Goal: Task Accomplishment & Management: Use online tool/utility

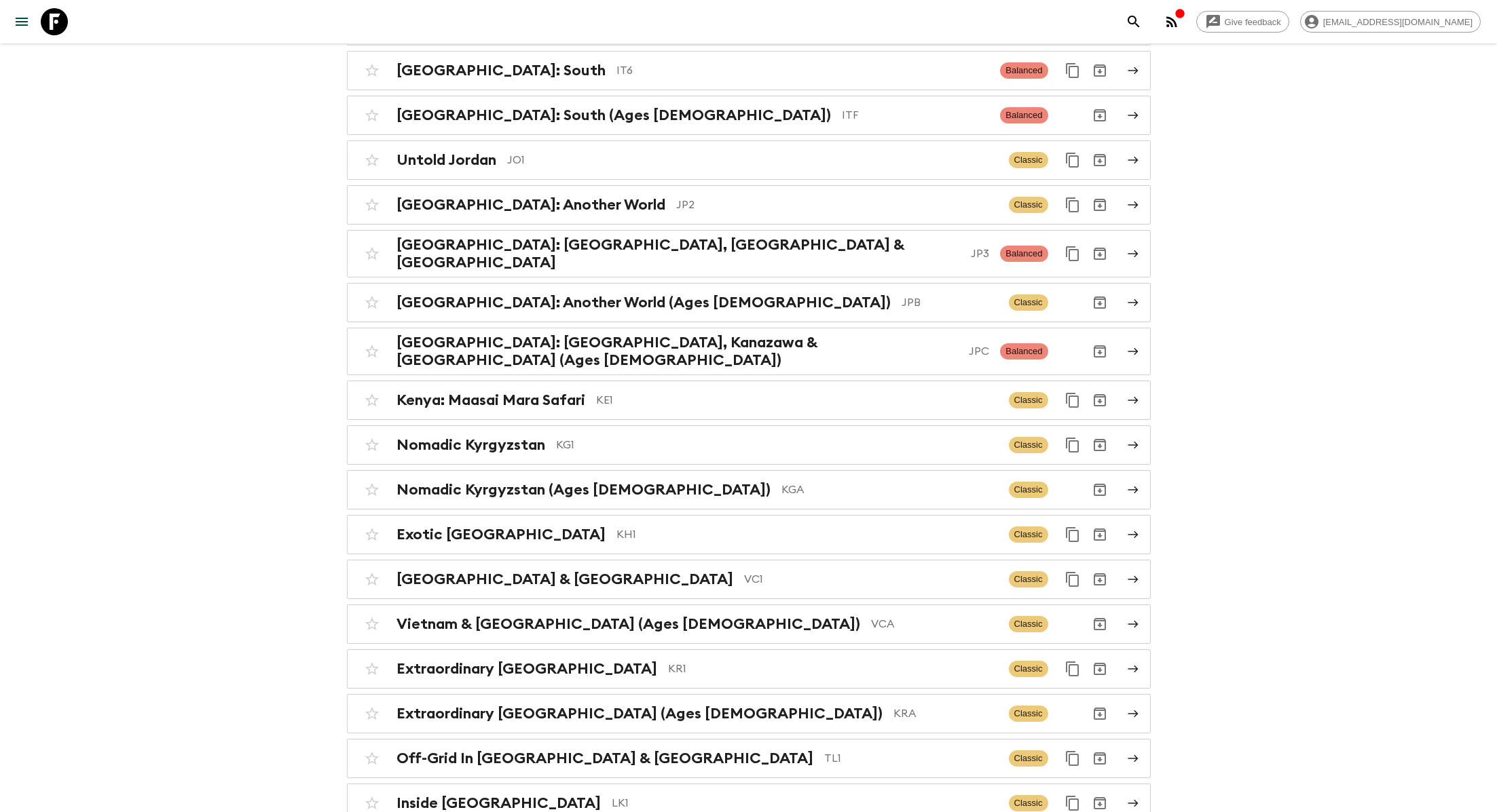
scroll to position [3263, 0]
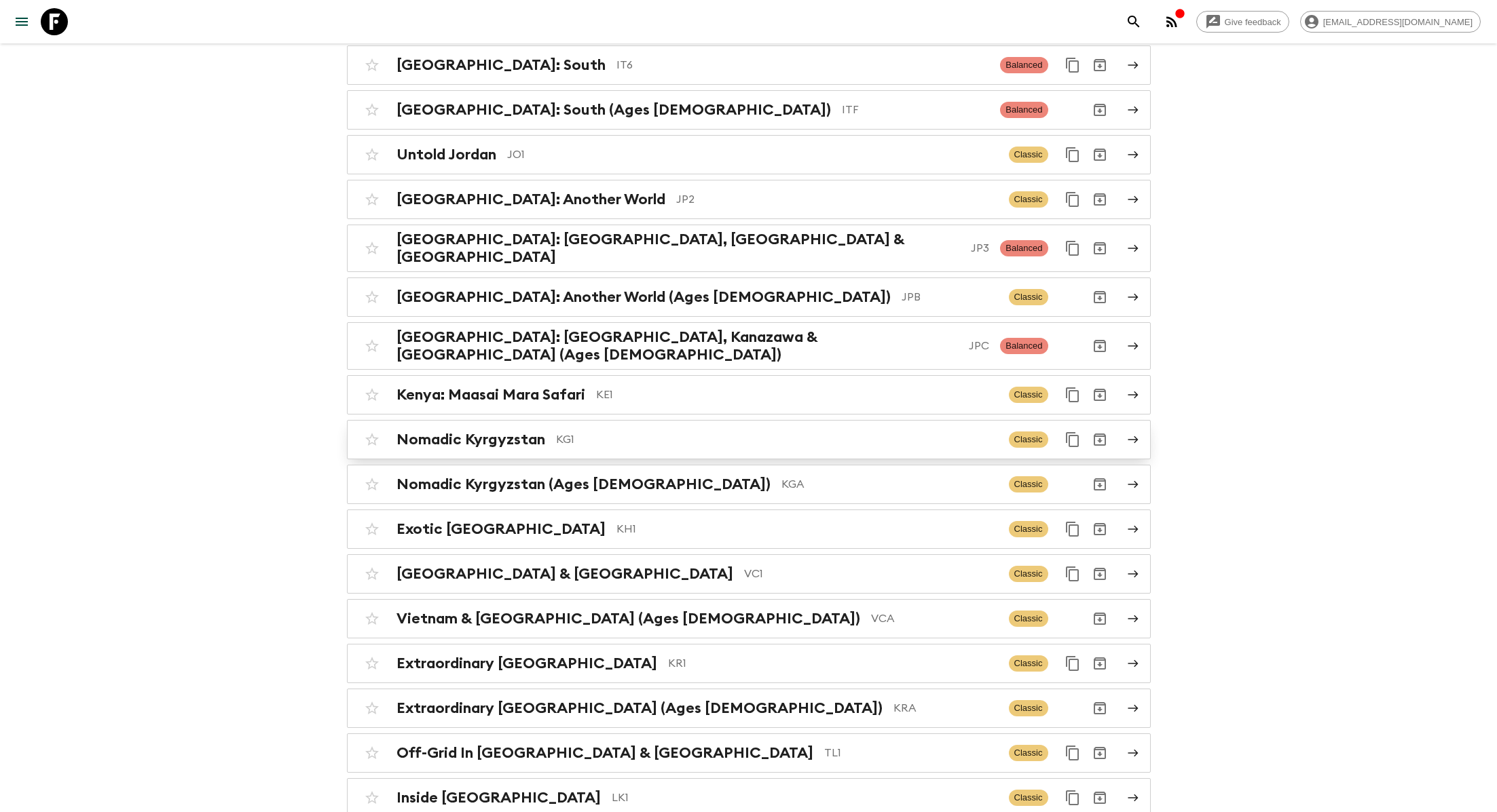
click at [581, 431] on p "KG1" at bounding box center [777, 439] width 442 height 16
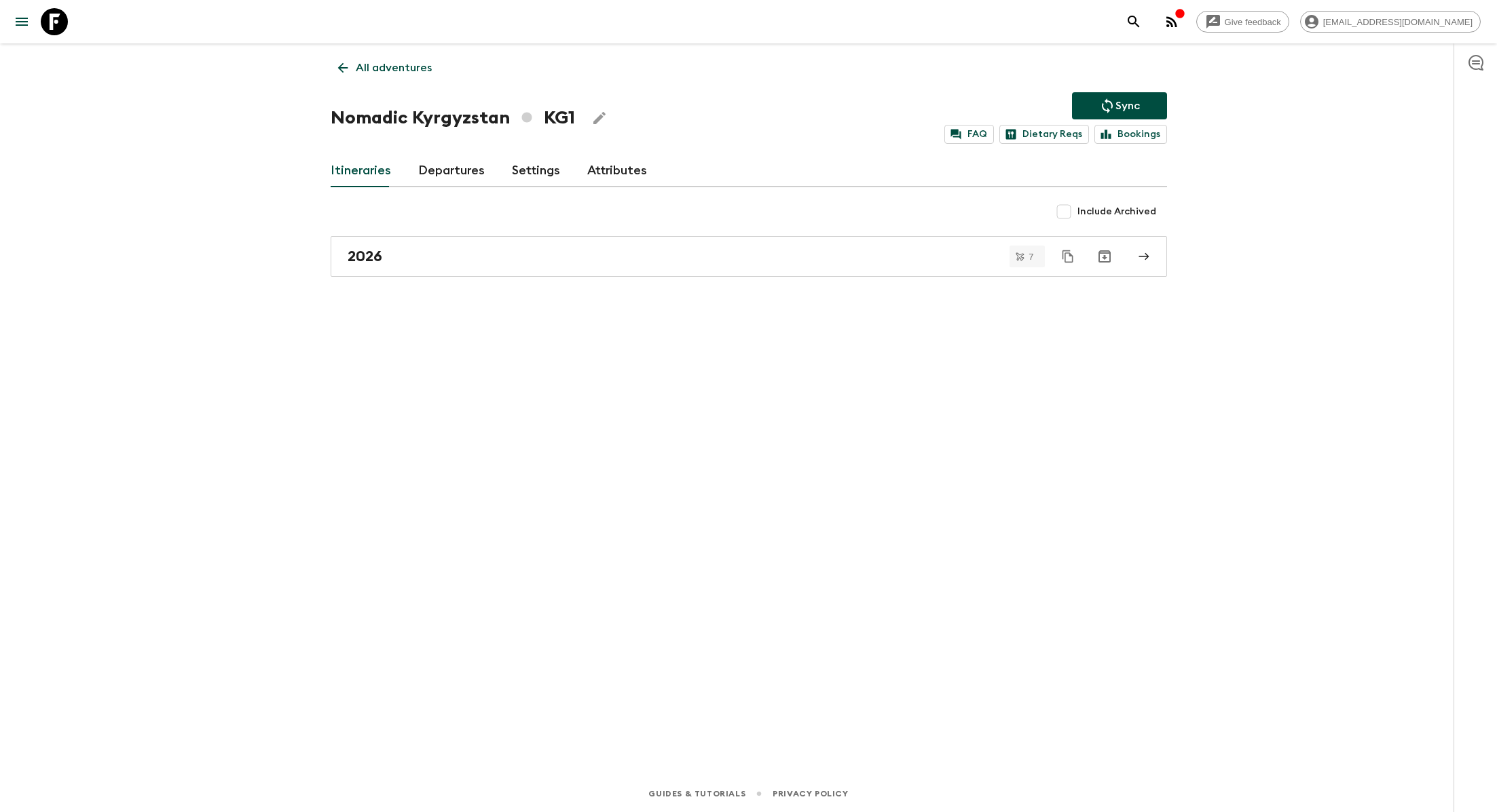
click at [460, 167] on link "Departures" at bounding box center [451, 171] width 67 height 33
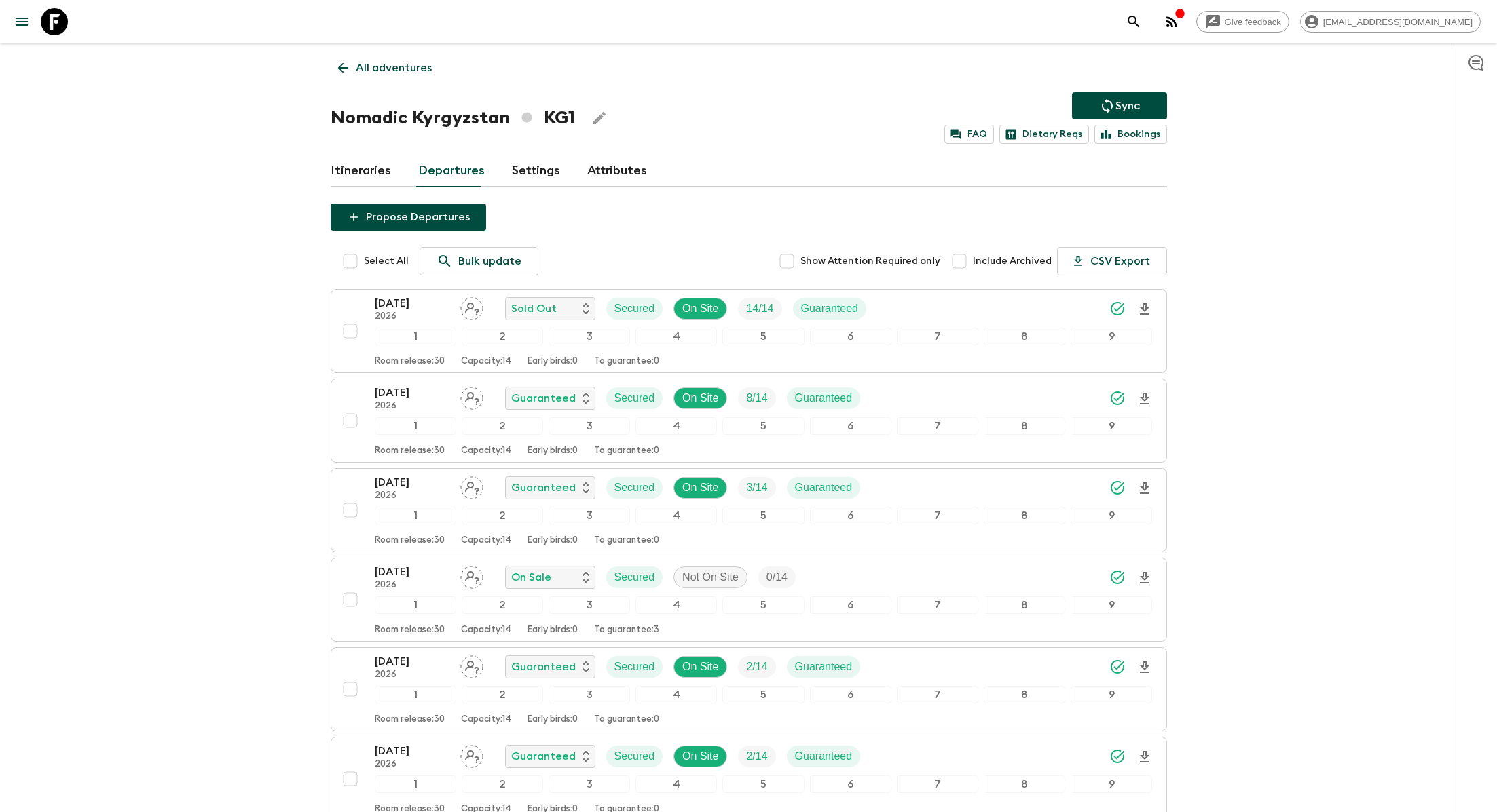
click at [388, 166] on div "Itineraries Departures Settings Attributes" at bounding box center [749, 171] width 836 height 33
click at [370, 171] on link "Itineraries" at bounding box center [360, 171] width 60 height 33
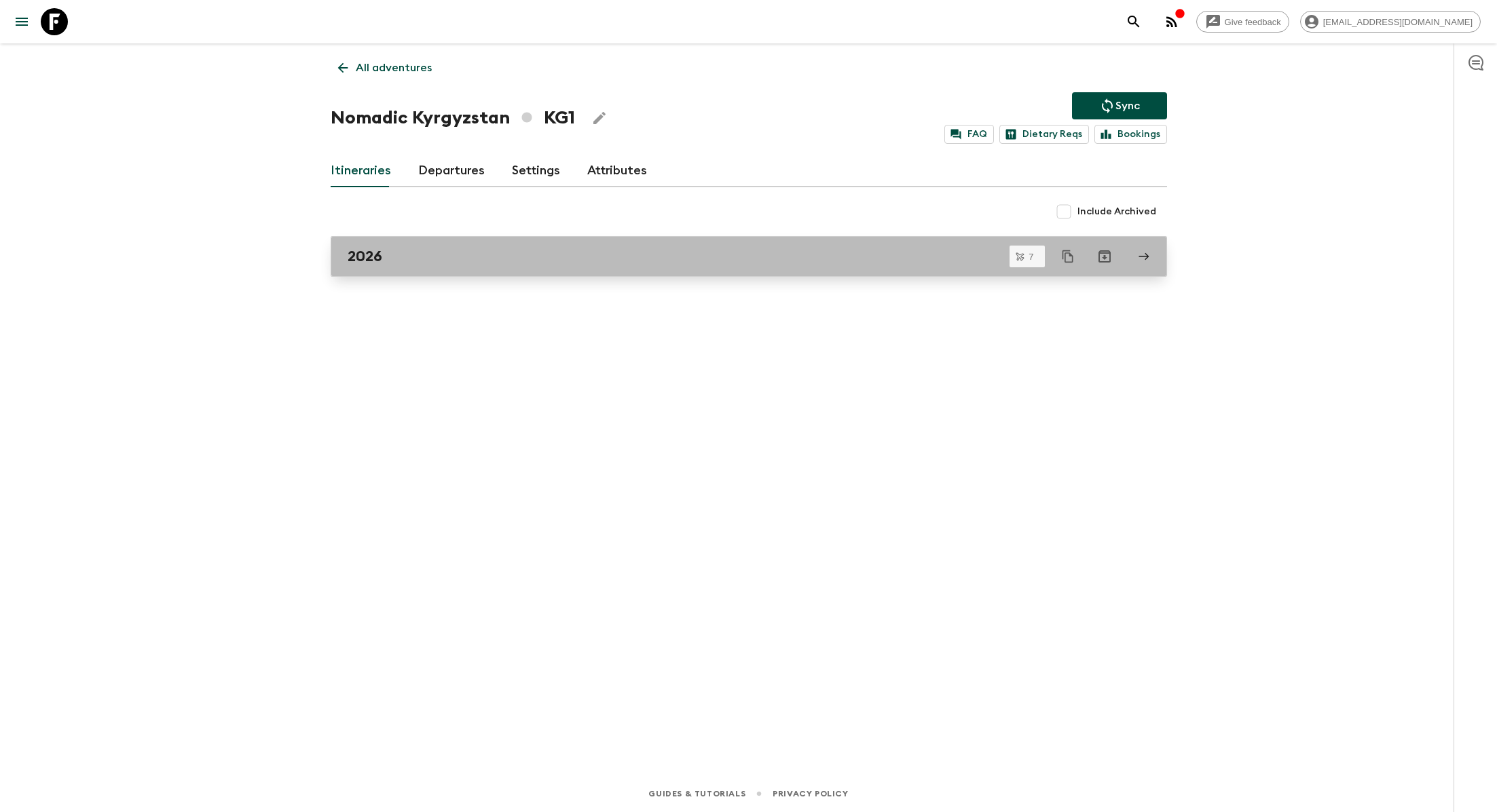
click at [500, 269] on link "2026" at bounding box center [749, 256] width 836 height 40
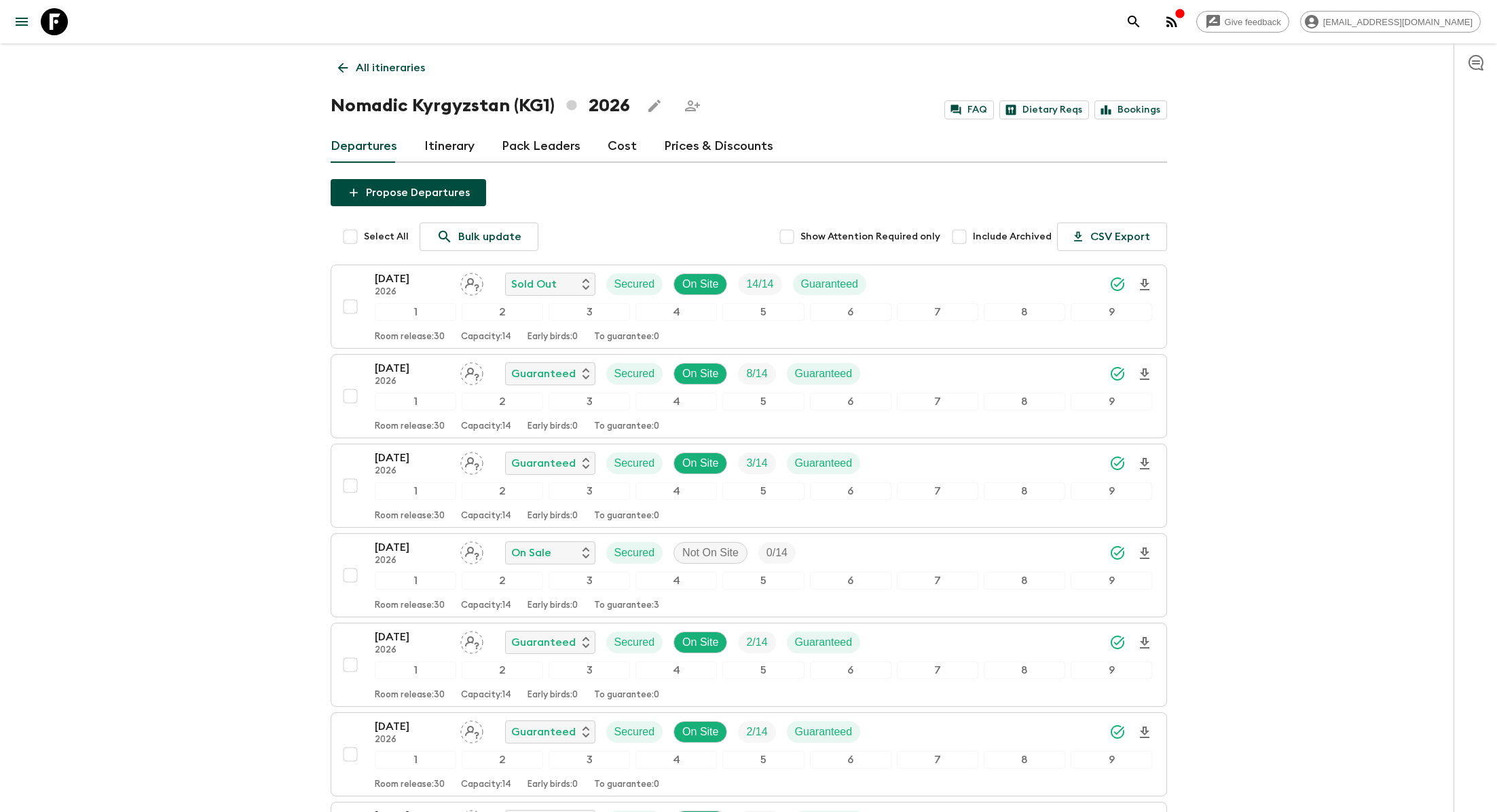
click at [454, 136] on link "Itinerary" at bounding box center [449, 147] width 50 height 33
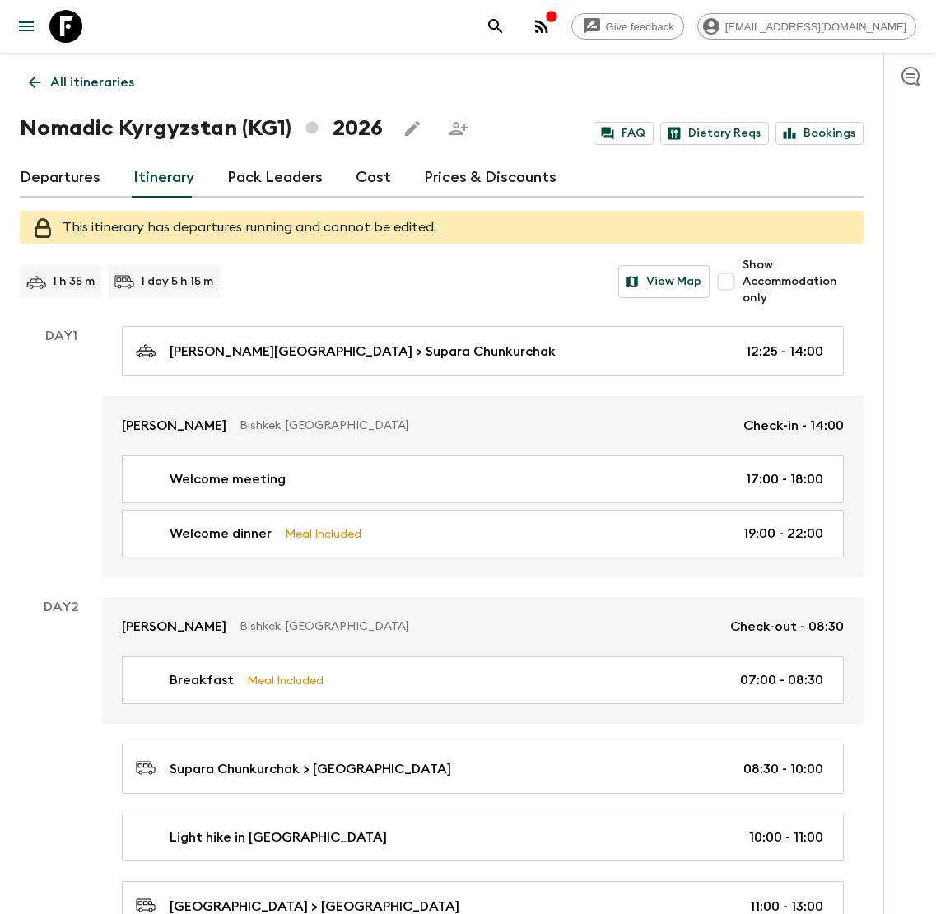
click at [95, 81] on p "All itineraries" at bounding box center [92, 82] width 84 height 20
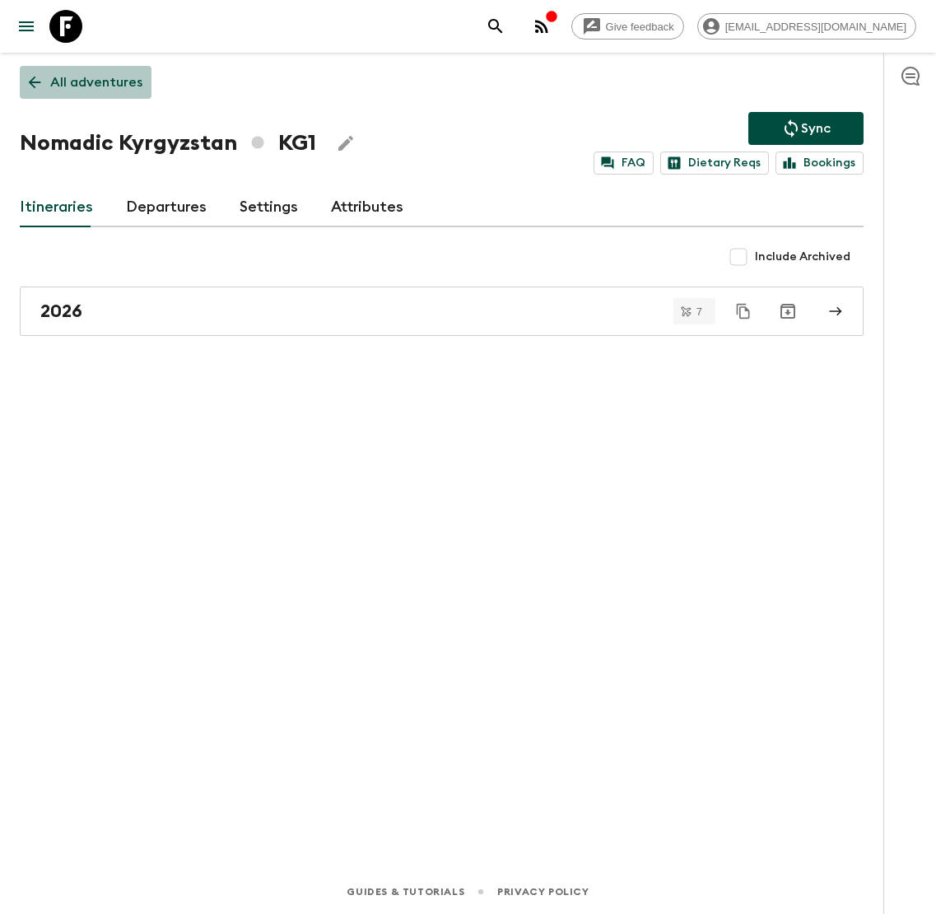
click at [106, 67] on link "All adventures" at bounding box center [86, 82] width 132 height 33
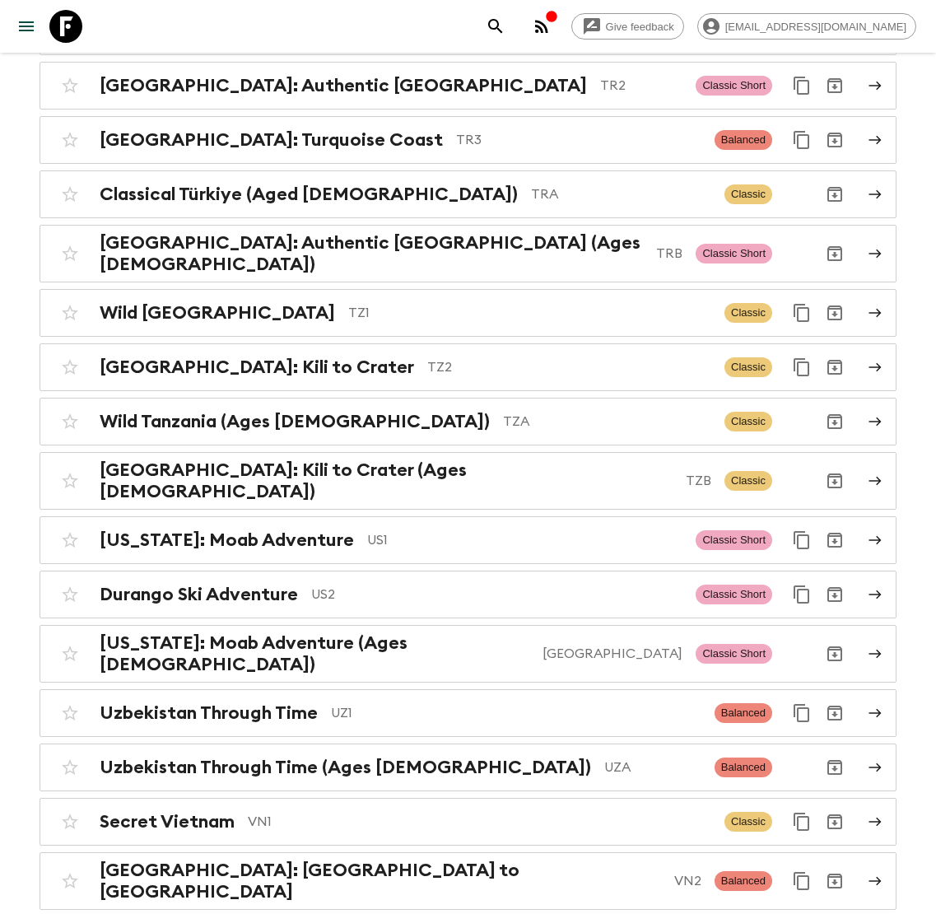
scroll to position [7155, 0]
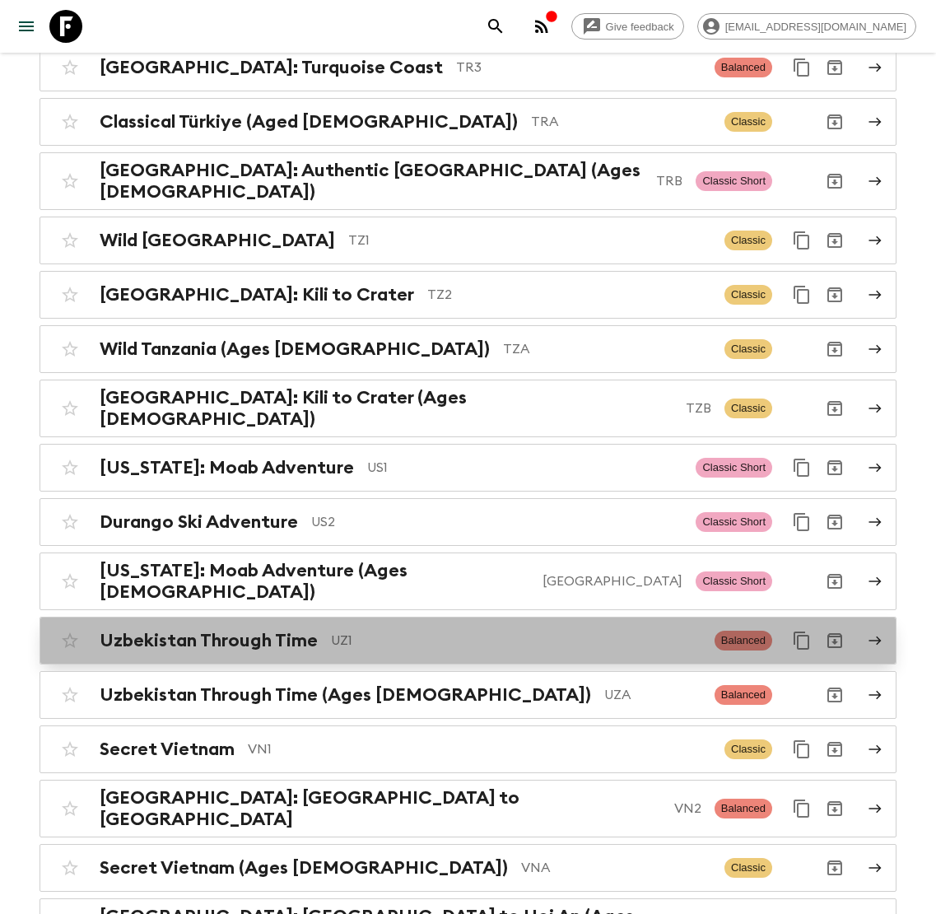
click at [365, 630] on p "UZ1" at bounding box center [516, 640] width 370 height 20
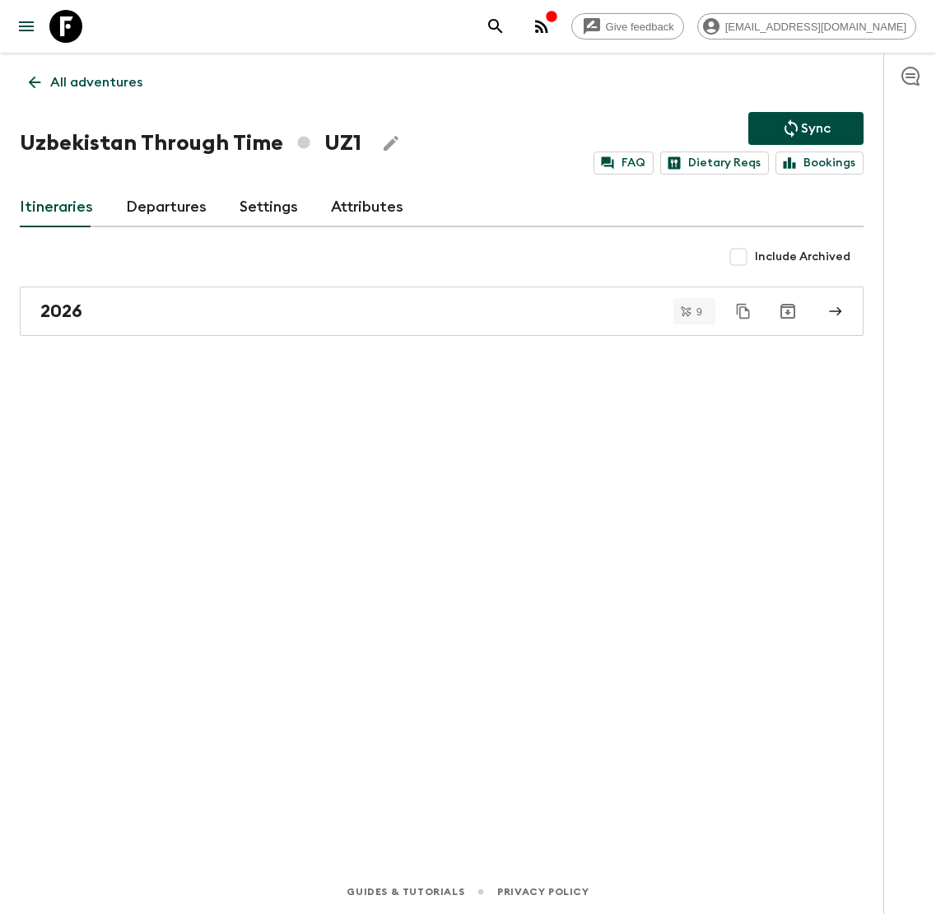
click at [165, 208] on link "Departures" at bounding box center [166, 208] width 81 height 40
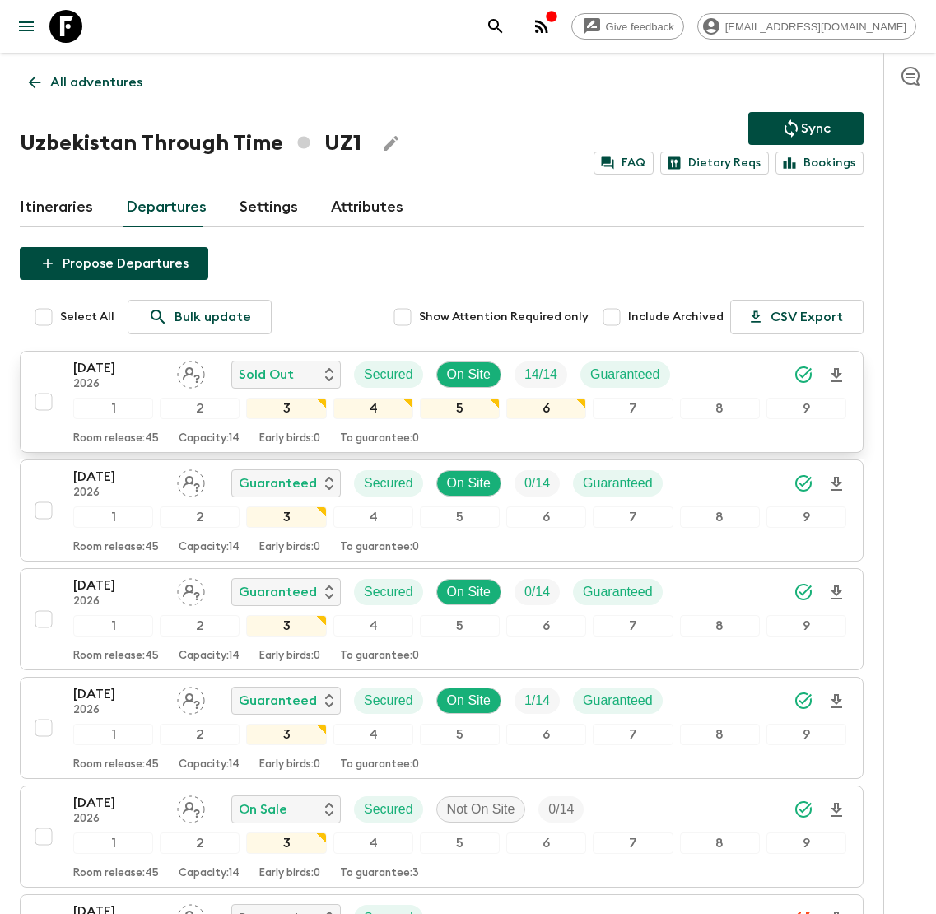
click at [719, 363] on div "24 Apr 2026 2026 Sold Out Secured On Site 14 / 14 Guaranteed" at bounding box center [459, 374] width 773 height 33
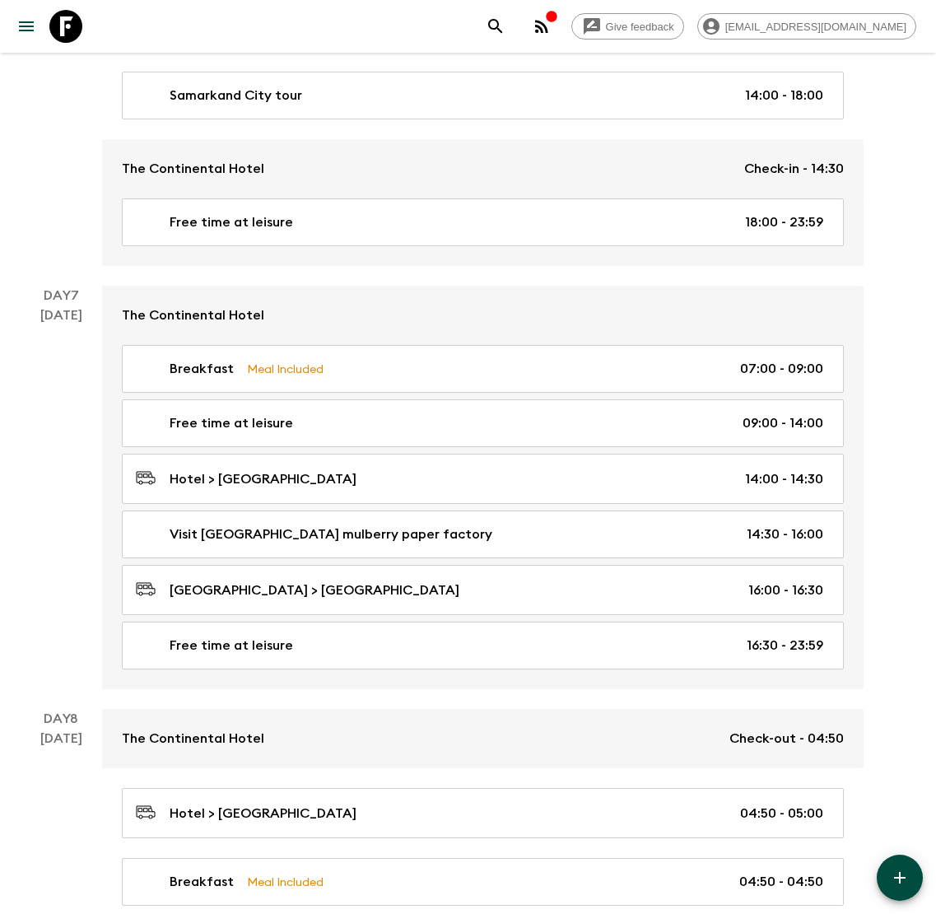
scroll to position [2855, 0]
drag, startPoint x: 120, startPoint y: 345, endPoint x: 630, endPoint y: 7, distance: 611.5
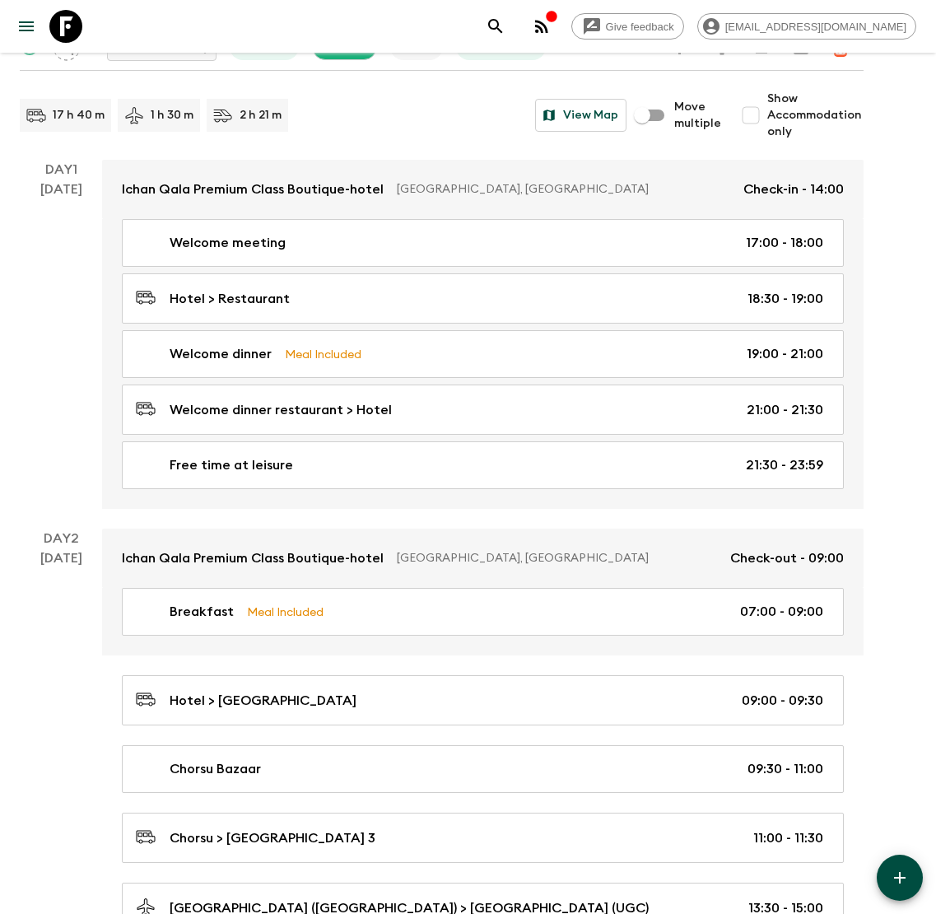
scroll to position [0, 0]
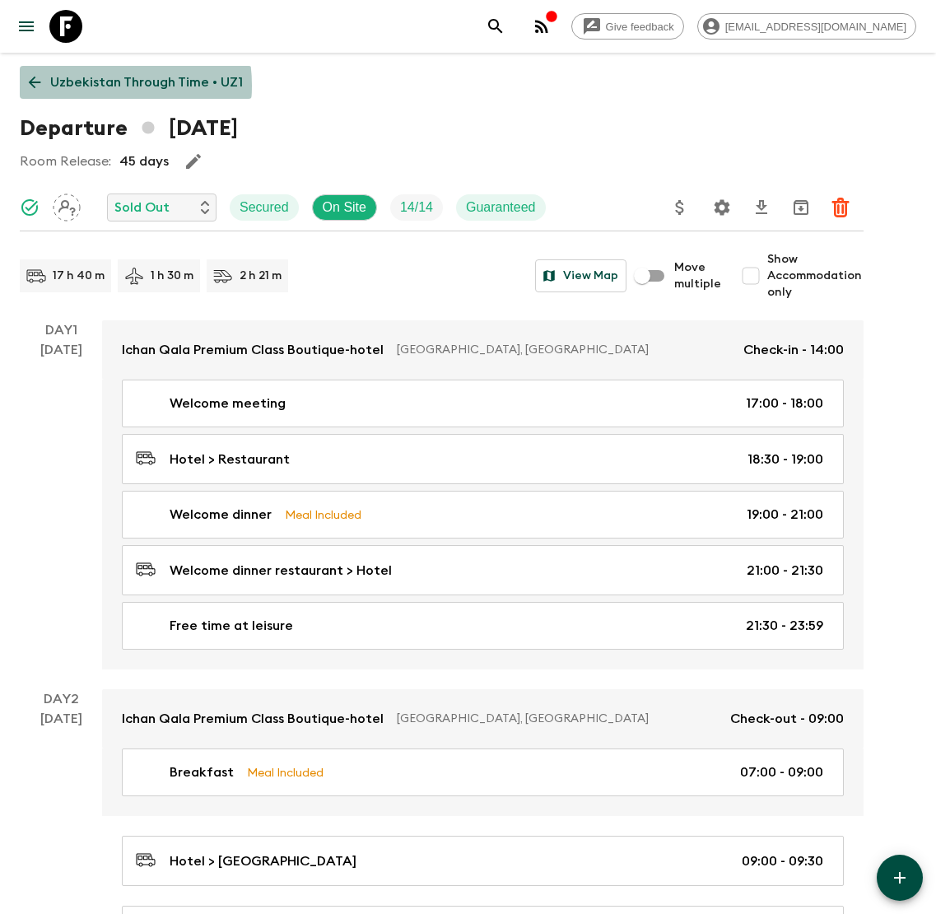
click at [84, 86] on p "Uzbekistan Through Time • UZ1" at bounding box center [146, 82] width 193 height 20
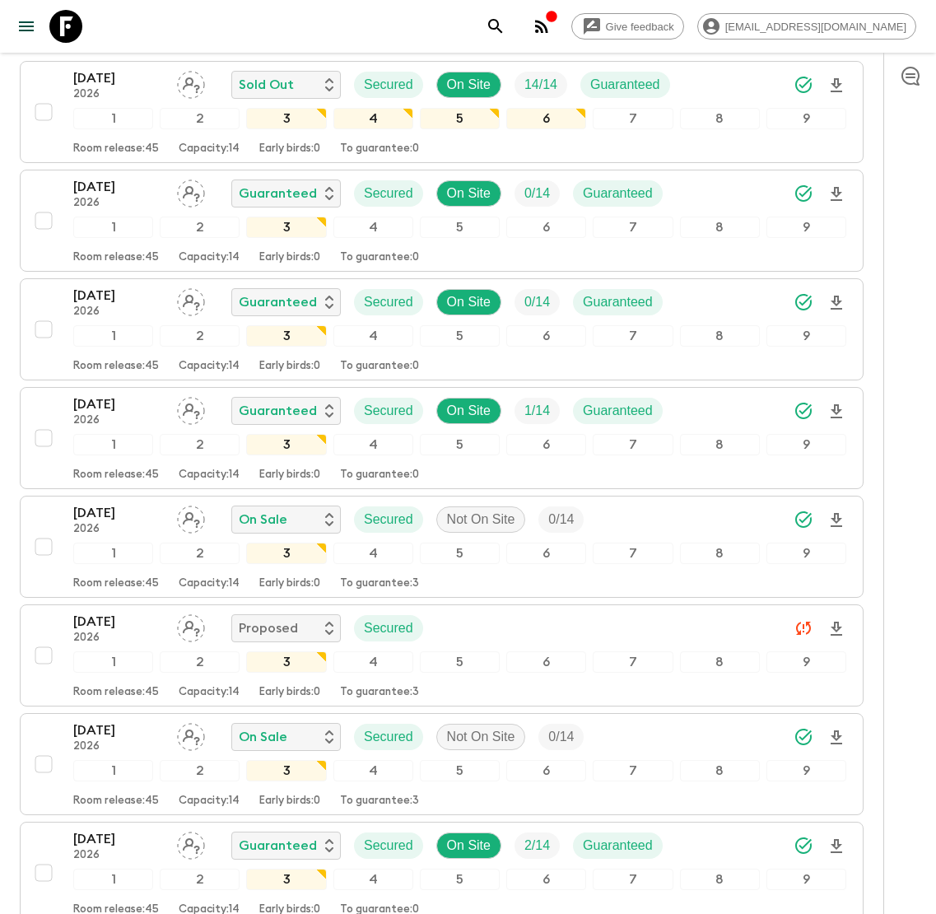
scroll to position [319, 0]
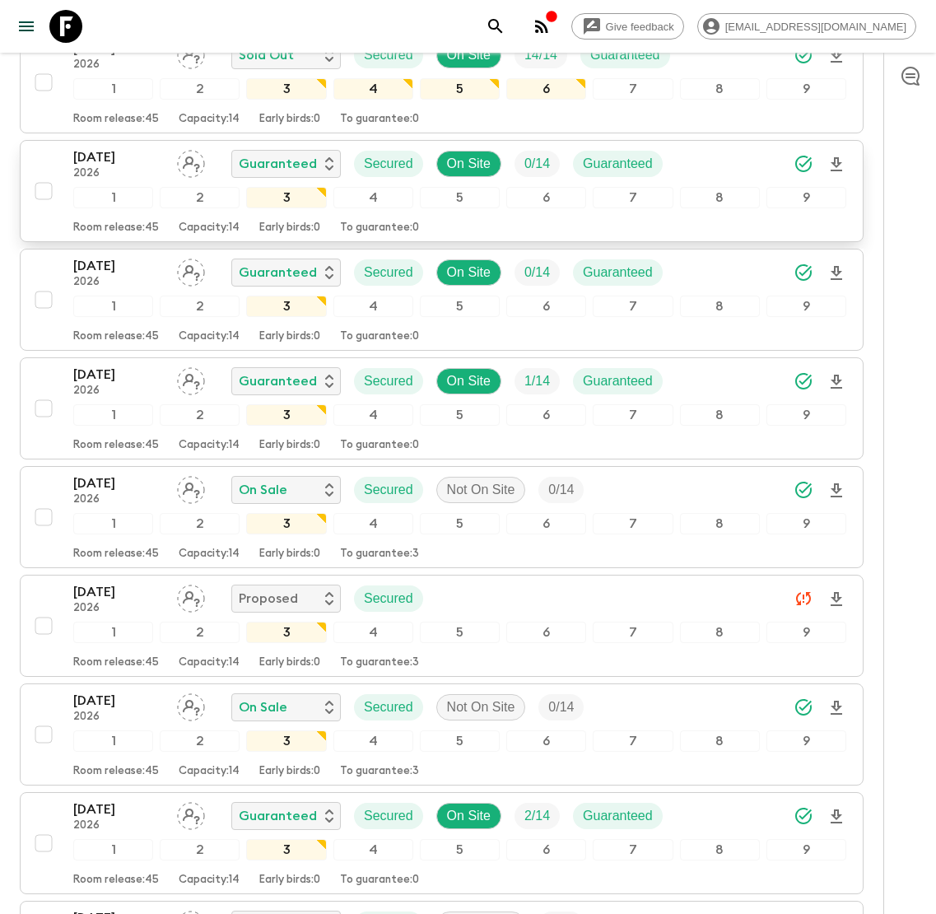
click at [700, 156] on div "22 May 2026 2026 Guaranteed Secured On Site 0 / 14 Guaranteed" at bounding box center [459, 163] width 773 height 33
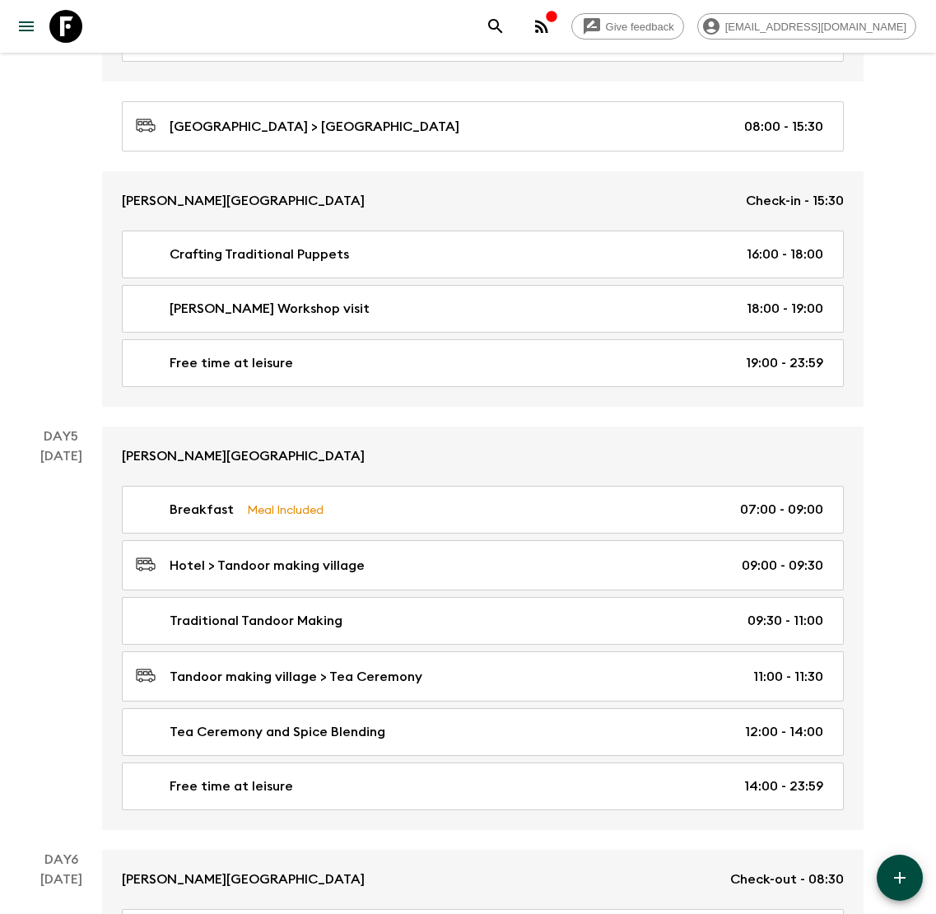
scroll to position [1788, 0]
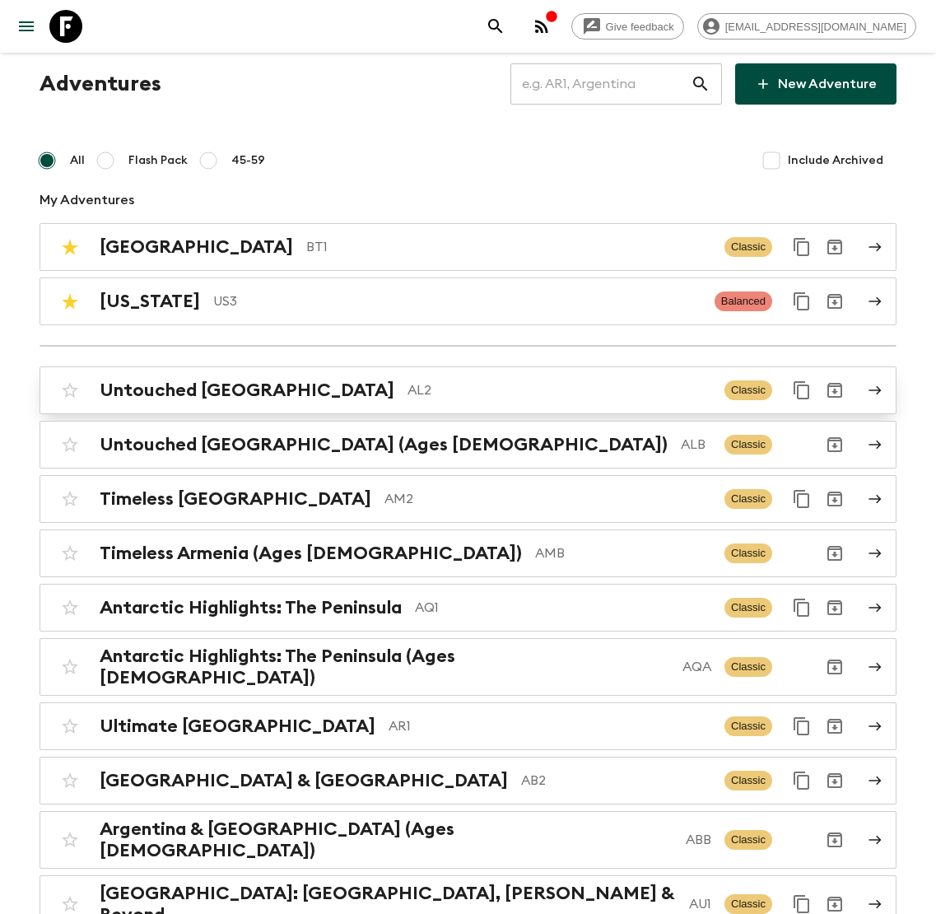
scroll to position [27, 0]
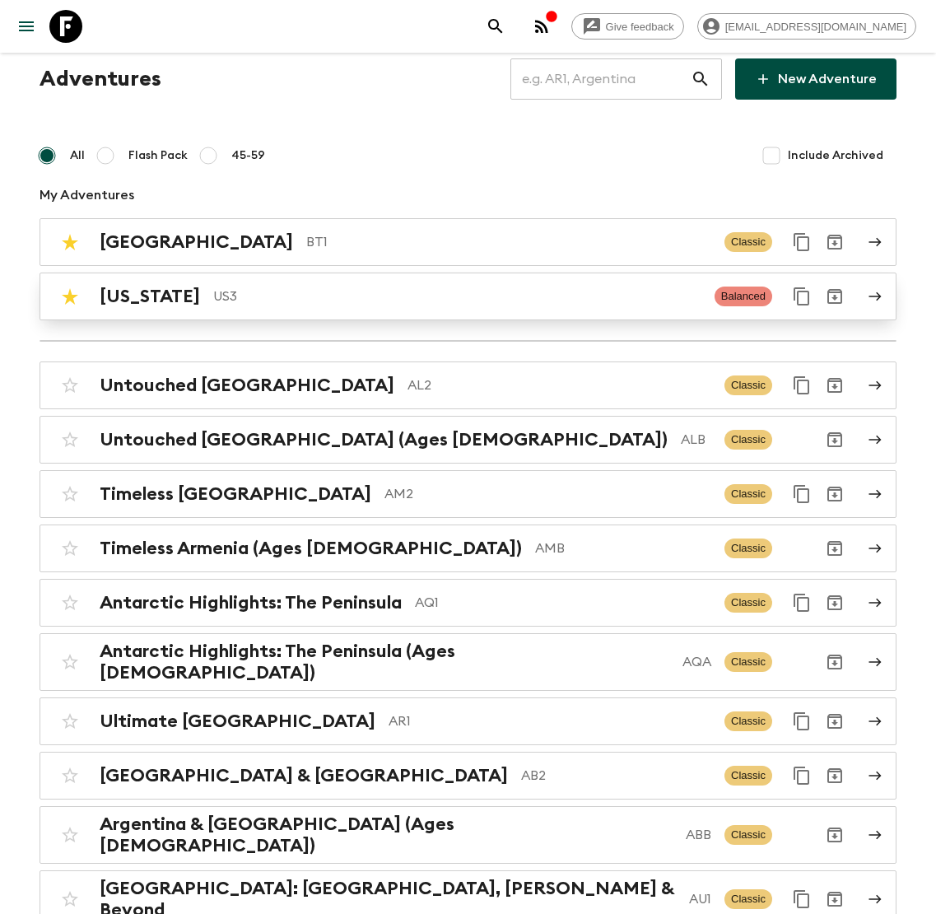
click at [309, 311] on div "[US_STATE] US3 Balanced" at bounding box center [435, 296] width 765 height 33
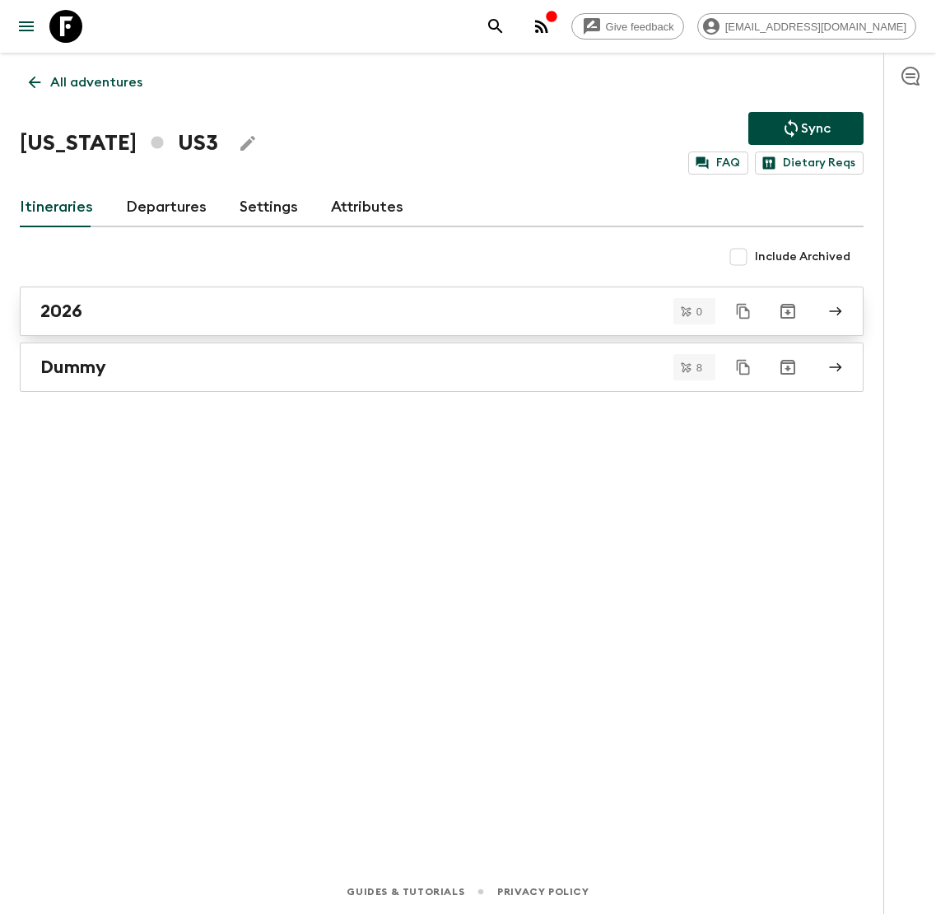
click at [183, 304] on div "2026" at bounding box center [425, 310] width 771 height 21
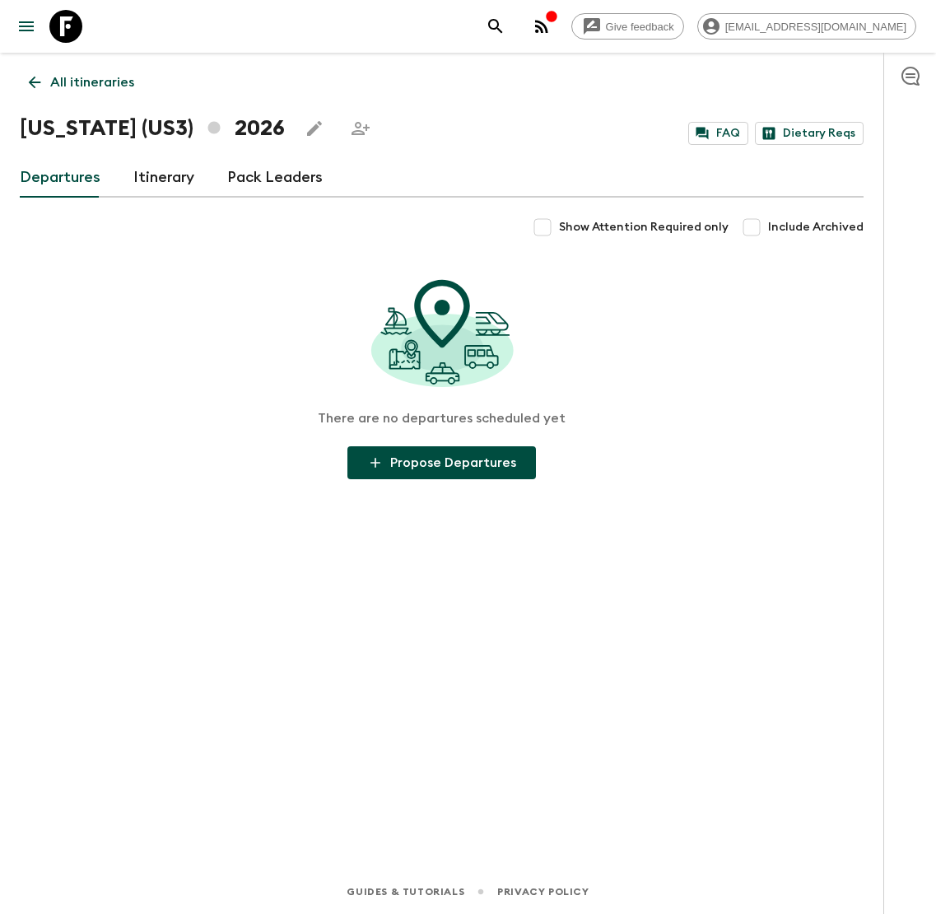
click at [156, 176] on link "Itinerary" at bounding box center [163, 178] width 61 height 40
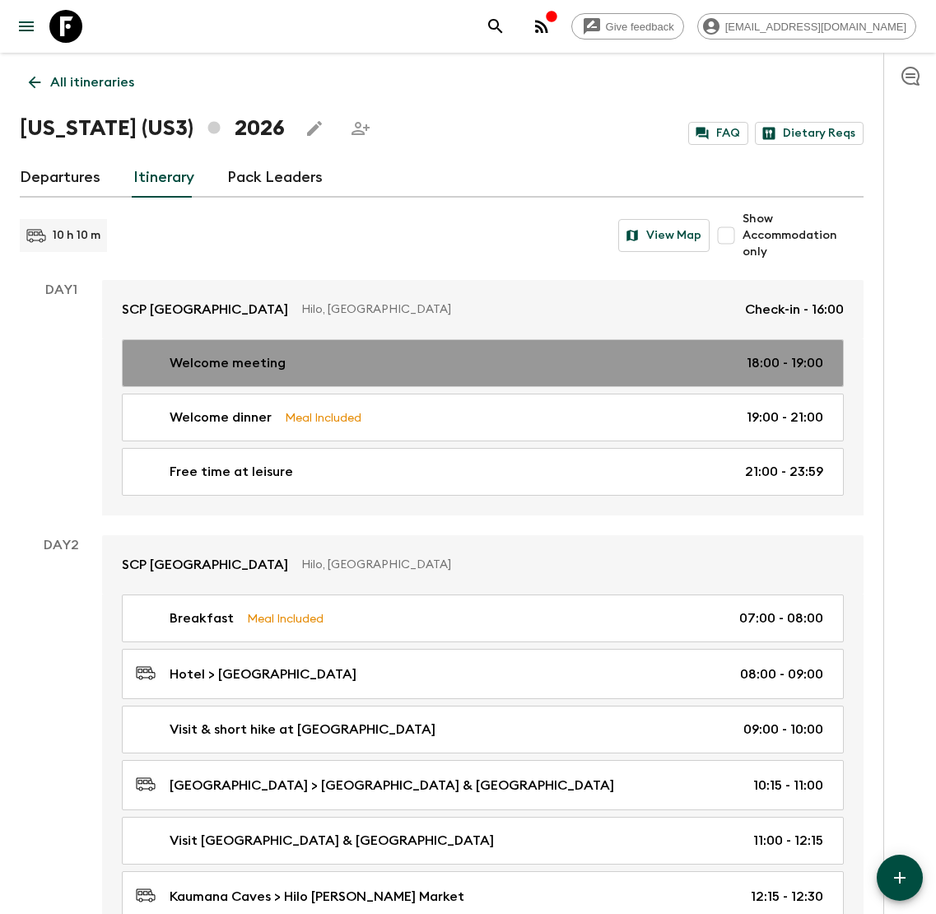
click at [399, 365] on div "Welcome meeting 18:00 - 19:00" at bounding box center [479, 363] width 687 height 20
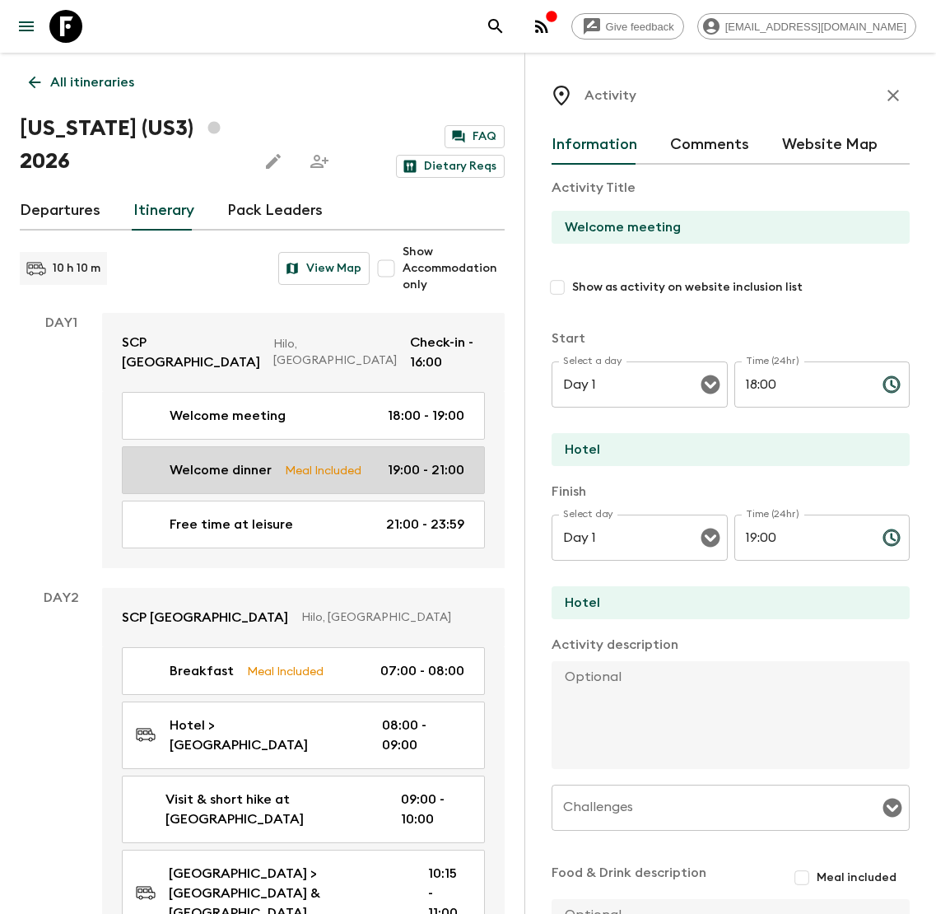
click at [328, 477] on p "Meal Included" at bounding box center [323, 470] width 77 height 18
type input "Welcome dinner"
checkbox input "true"
type input "19:00"
type input "21:00"
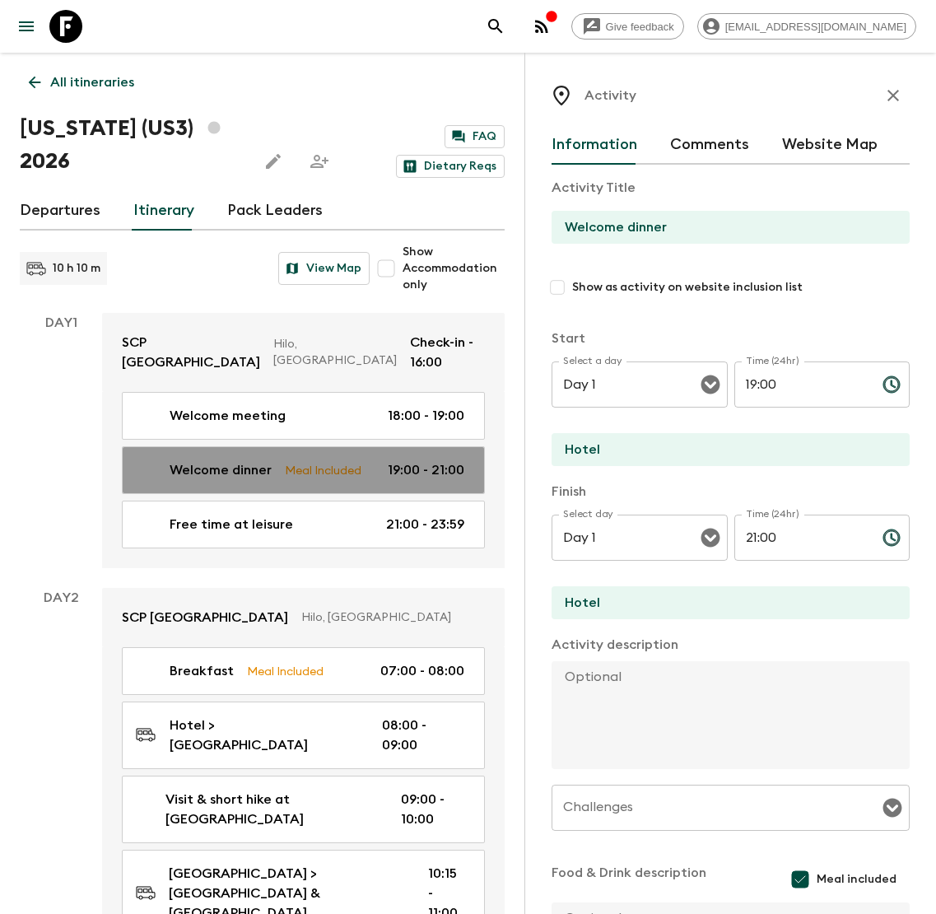
click at [319, 467] on p "Meal Included" at bounding box center [323, 470] width 77 height 18
